Goal: Task Accomplishment & Management: Complete application form

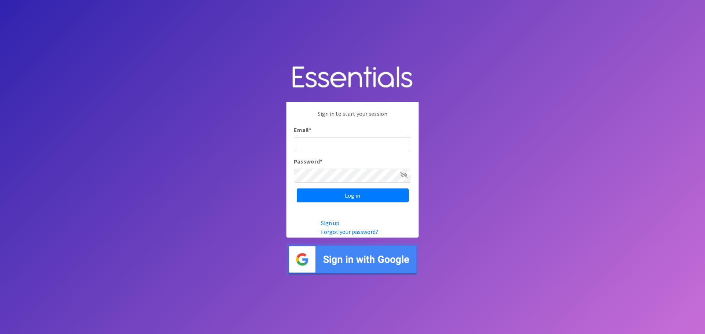
click at [312, 141] on input "Email *" at bounding box center [352, 144] width 117 height 14
type input "[EMAIL_ADDRESS][DOMAIN_NAME]"
click at [401, 176] on icon at bounding box center [403, 175] width 7 height 6
click at [387, 191] on input "Log in" at bounding box center [353, 196] width 112 height 14
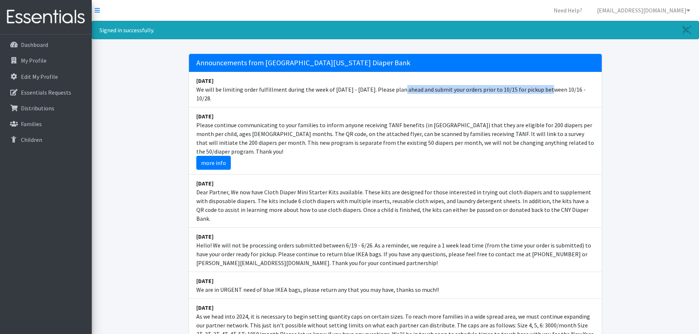
drag, startPoint x: 374, startPoint y: 90, endPoint x: 516, endPoint y: 92, distance: 142.8
click at [516, 92] on li "September 29 We will be limiting order fulfillment during the week of Oct. 20 -…" at bounding box center [395, 90] width 413 height 36
click at [540, 90] on li "September 29 We will be limiting order fulfillment during the week of Oct. 20 -…" at bounding box center [395, 90] width 413 height 36
drag, startPoint x: 417, startPoint y: 89, endPoint x: 463, endPoint y: 94, distance: 46.2
click at [463, 94] on li "September 29 We will be limiting order fulfillment during the week of Oct. 20 -…" at bounding box center [395, 90] width 413 height 36
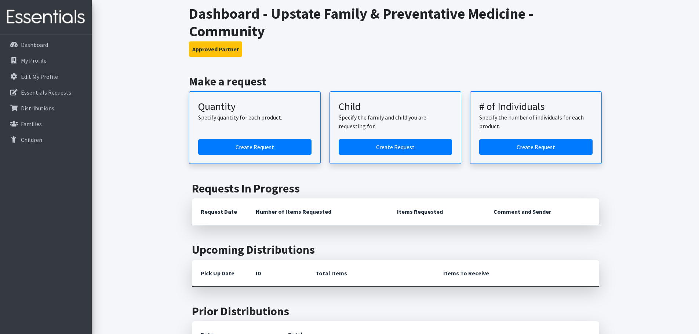
scroll to position [441, 0]
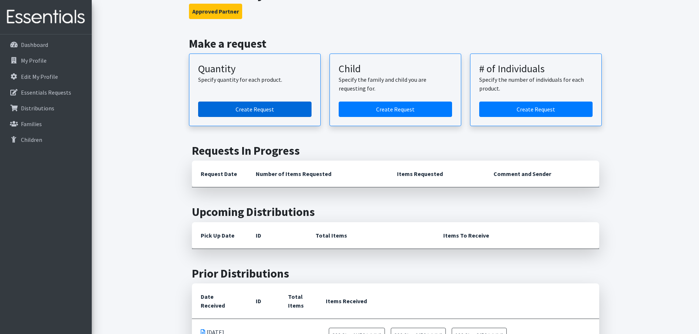
click at [266, 102] on link "Create Request" at bounding box center [254, 109] width 113 height 15
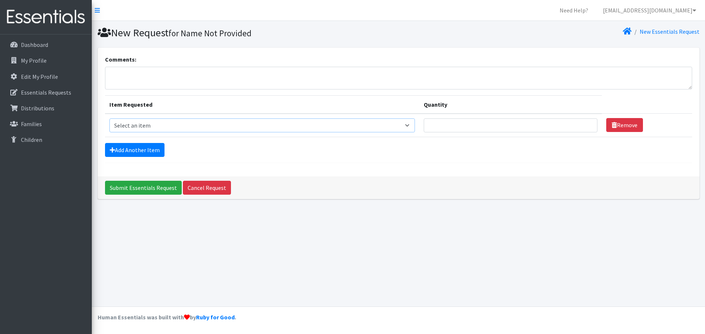
click at [259, 126] on select "Select an item 2T3T(30/child) 3T4T(30/child) 4T5T(30/child) Cloth Diaper Kit (s…" at bounding box center [262, 126] width 306 height 14
select select "950"
click at [109, 119] on select "Select an item 2T3T(30/child) 3T4T(30/child) 4T5T(30/child) Cloth Diaper Kit (s…" at bounding box center [262, 126] width 306 height 14
click at [152, 151] on link "Add Another Item" at bounding box center [134, 150] width 59 height 14
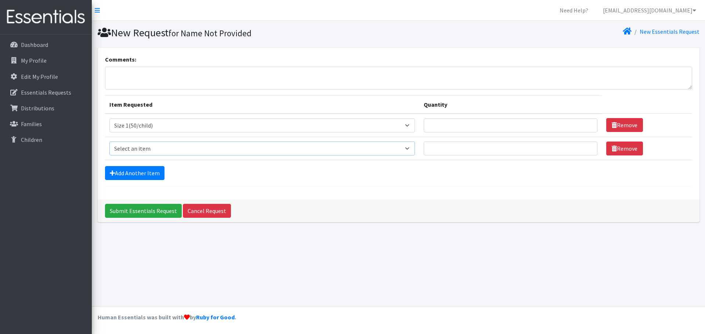
click at [158, 148] on select "Select an item 2T3T(30/child) 3T4T(30/child) 4T5T(30/child) Cloth Diaper Kit (s…" at bounding box center [262, 149] width 306 height 14
select select "951"
click at [109, 142] on select "Select an item 2T3T(30/child) 3T4T(30/child) 4T5T(30/child) Cloth Diaper Kit (s…" at bounding box center [262, 149] width 306 height 14
click at [154, 167] on link "Add Another Item" at bounding box center [134, 173] width 59 height 14
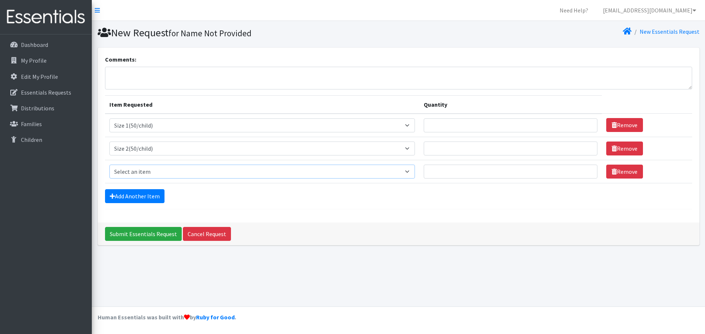
click at [148, 168] on select "Select an item 2T3T(30/child) 3T4T(30/child) 4T5T(30/child) Cloth Diaper Kit (s…" at bounding box center [262, 172] width 306 height 14
select select "954"
click at [109, 165] on select "Select an item 2T3T(30/child) 3T4T(30/child) 4T5T(30/child) Cloth Diaper Kit (s…" at bounding box center [262, 172] width 306 height 14
click at [139, 199] on link "Add Another Item" at bounding box center [134, 196] width 59 height 14
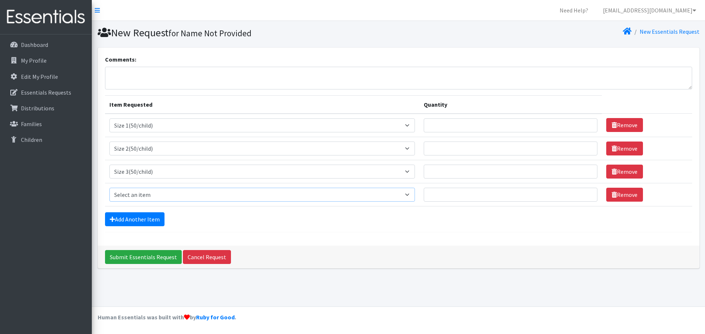
click at [145, 195] on select "Select an item 2T3T(30/child) 3T4T(30/child) 4T5T(30/child) Cloth Diaper Kit (s…" at bounding box center [262, 195] width 306 height 14
select select "963"
click at [109, 188] on select "Select an item 2T3T(30/child) 3T4T(30/child) 4T5T(30/child) Cloth Diaper Kit (s…" at bounding box center [262, 195] width 306 height 14
click at [141, 218] on link "Add Another Item" at bounding box center [134, 220] width 59 height 14
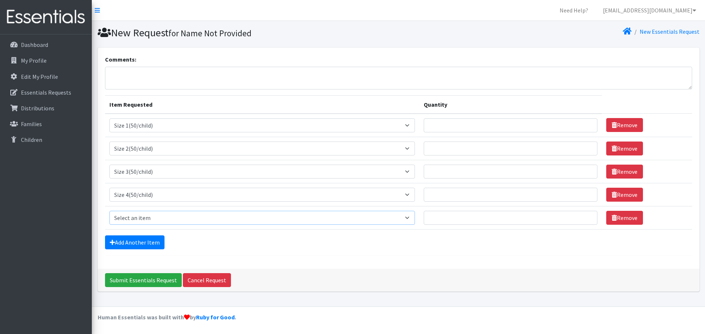
click at [146, 212] on select "Select an item 2T3T(30/child) 3T4T(30/child) 4T5T(30/child) Cloth Diaper Kit (s…" at bounding box center [262, 218] width 306 height 14
select select "964"
click at [109, 211] on select "Select an item 2T3T(30/child) 3T4T(30/child) 4T5T(30/child) Cloth Diaper Kit (s…" at bounding box center [262, 218] width 306 height 14
click at [141, 242] on link "Add Another Item" at bounding box center [134, 243] width 59 height 14
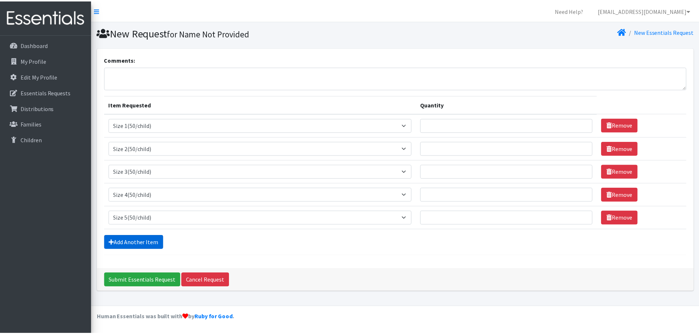
scroll to position [14, 0]
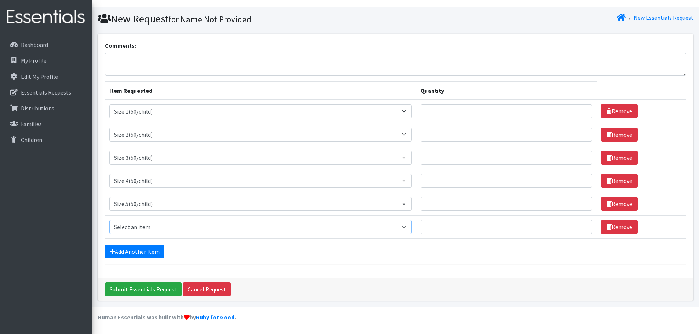
click at [148, 224] on select "Select an item 2T3T(30/child) 3T4T(30/child) 4T5T(30/child) Cloth Diaper Kit (s…" at bounding box center [260, 227] width 303 height 14
select select "966"
click at [109, 220] on select "Select an item 2T3T(30/child) 3T4T(30/child) 4T5T(30/child) Cloth Diaper Kit (s…" at bounding box center [260, 227] width 303 height 14
click at [434, 110] on input "Quantity" at bounding box center [507, 112] width 172 height 14
type input "100"
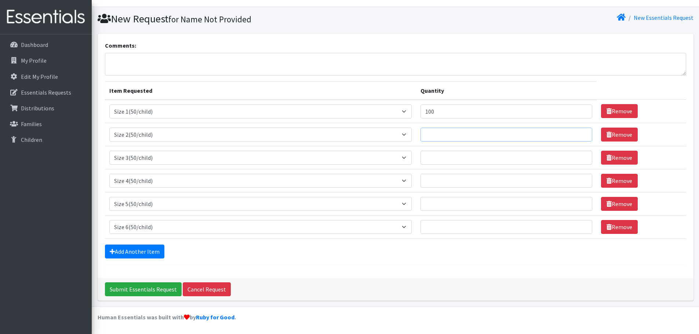
click at [455, 128] on input "Quantity" at bounding box center [507, 135] width 172 height 14
type input "100"
click at [457, 154] on input "Quantity" at bounding box center [507, 158] width 172 height 14
type input "100"
click at [471, 180] on input "Quantity" at bounding box center [507, 181] width 172 height 14
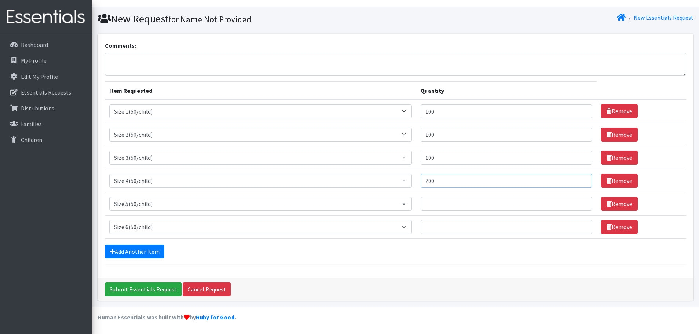
type input "200"
drag, startPoint x: 445, startPoint y: 203, endPoint x: 448, endPoint y: 204, distance: 3.7
click at [448, 203] on input "Quantity" at bounding box center [507, 204] width 172 height 14
type input "100"
click at [443, 229] on input "Quantity" at bounding box center [507, 227] width 172 height 14
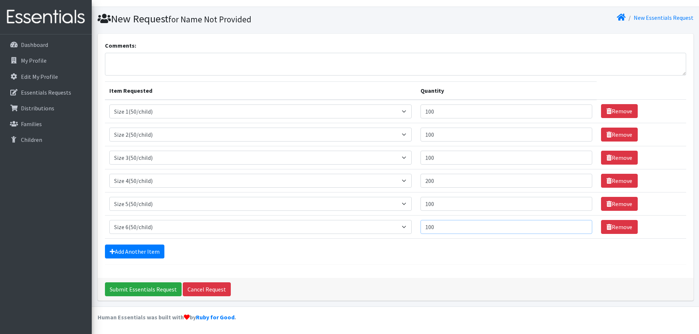
type input "100"
click at [276, 256] on div "Add Another Item" at bounding box center [395, 252] width 581 height 14
click at [227, 66] on textarea "Comments:" at bounding box center [395, 64] width 581 height 23
type textarea "Community Family Med"
click at [307, 262] on form "Comments: Community Family Med Item Requested Quantity Item Requested Select an…" at bounding box center [395, 153] width 581 height 224
